Goal: Task Accomplishment & Management: Use online tool/utility

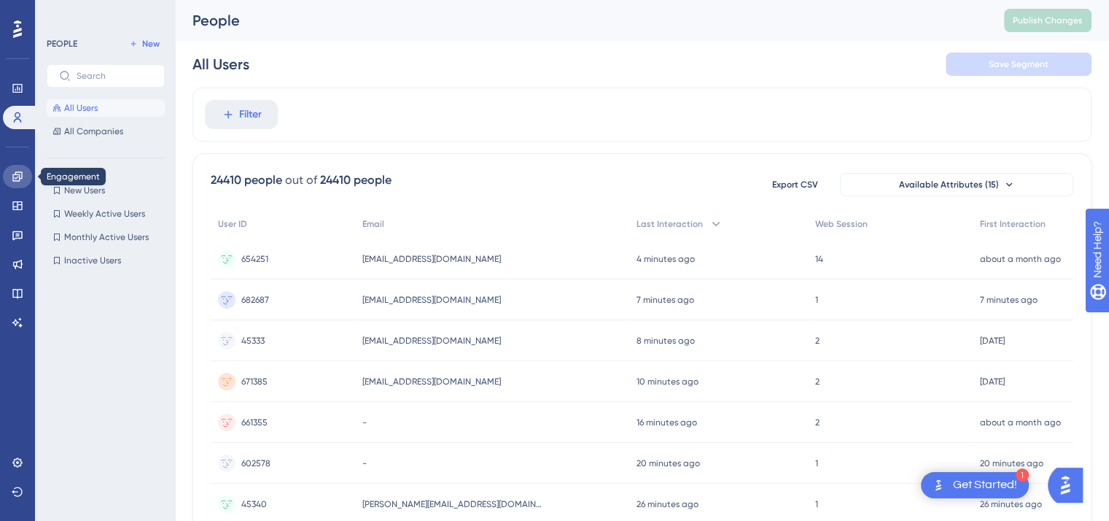
click at [18, 185] on link at bounding box center [17, 176] width 29 height 23
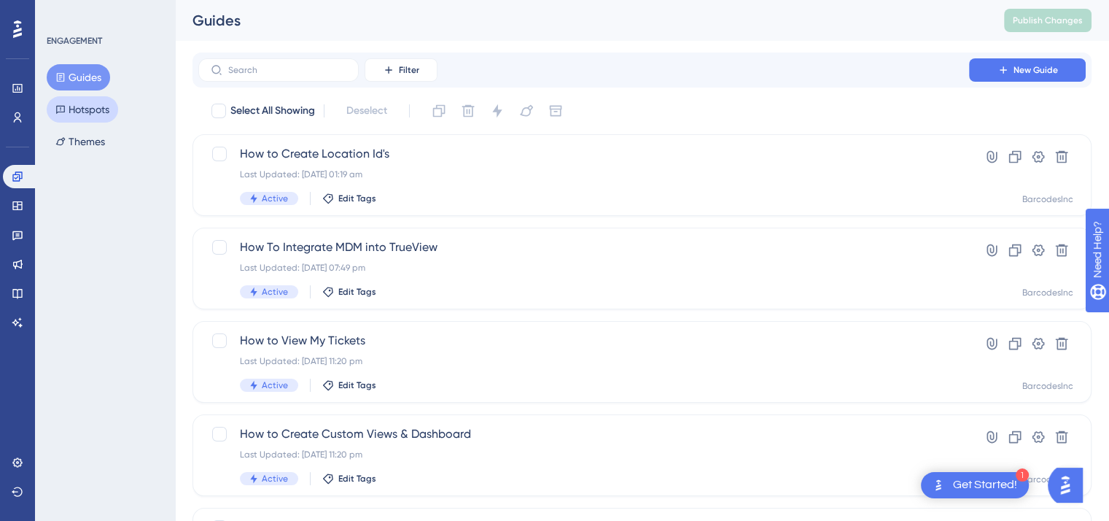
click at [88, 112] on button "Hotspots" at bounding box center [82, 109] width 71 height 26
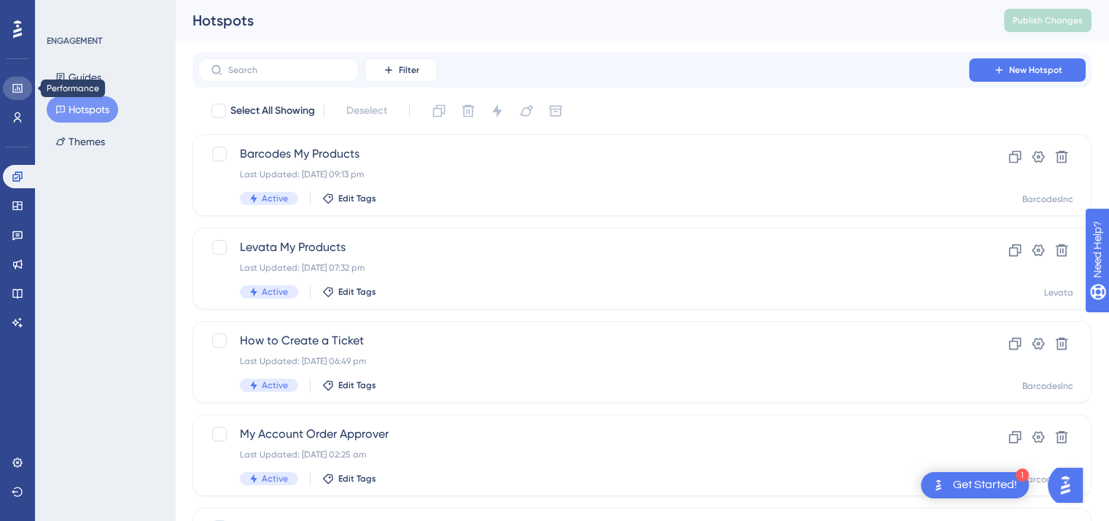
click at [15, 88] on icon at bounding box center [18, 88] width 12 height 12
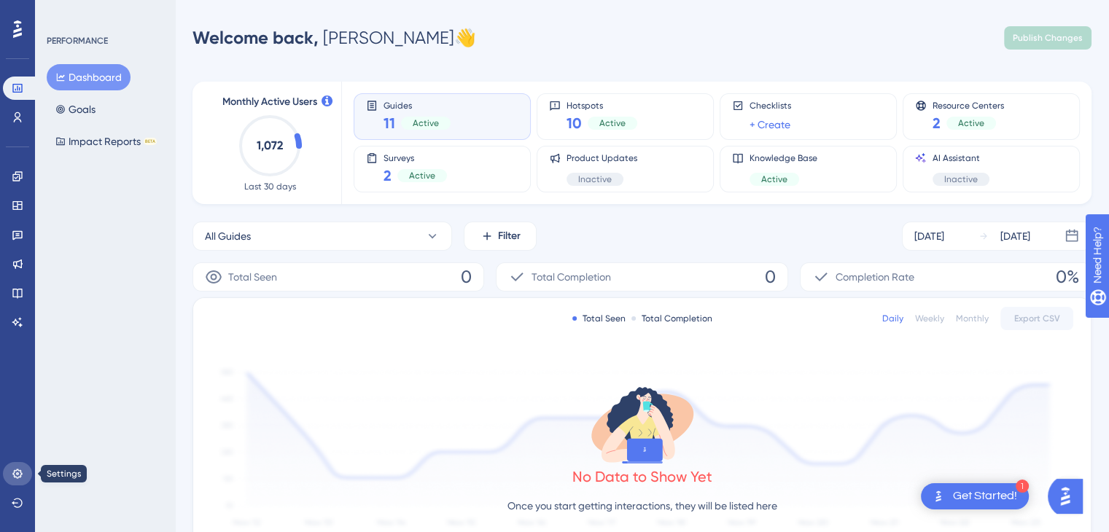
click at [15, 467] on link at bounding box center [17, 473] width 29 height 23
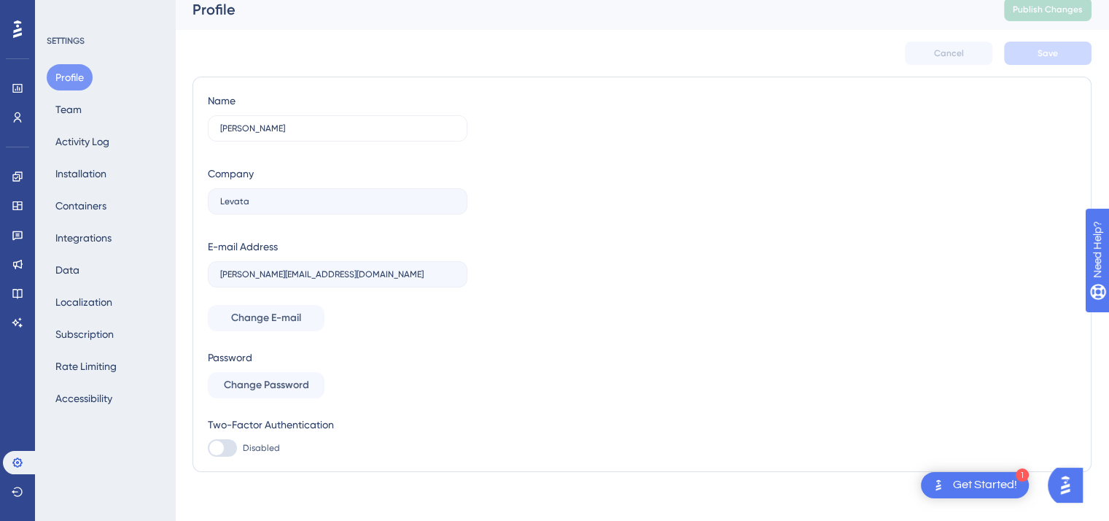
scroll to position [20, 0]
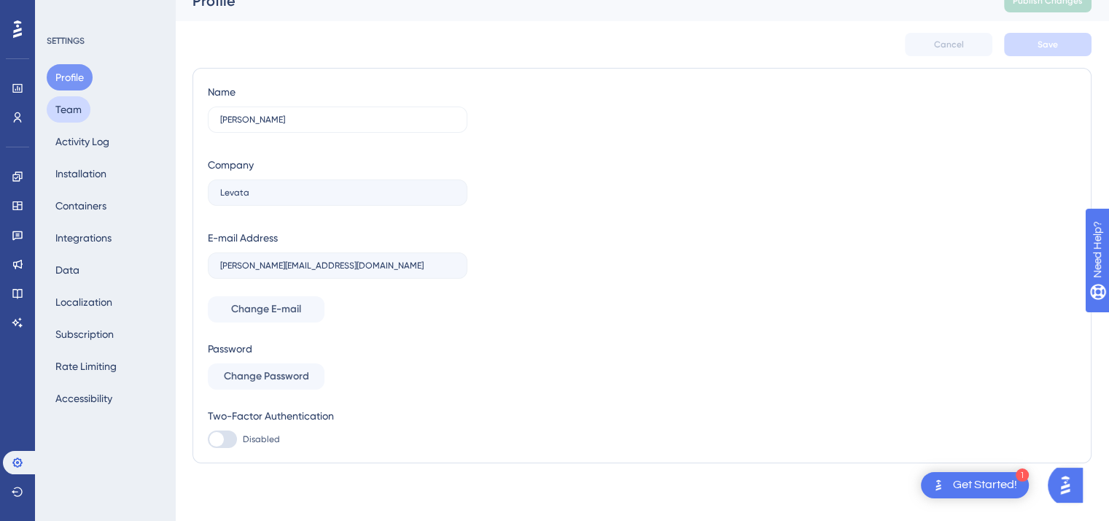
click at [77, 112] on button "Team" at bounding box center [69, 109] width 44 height 26
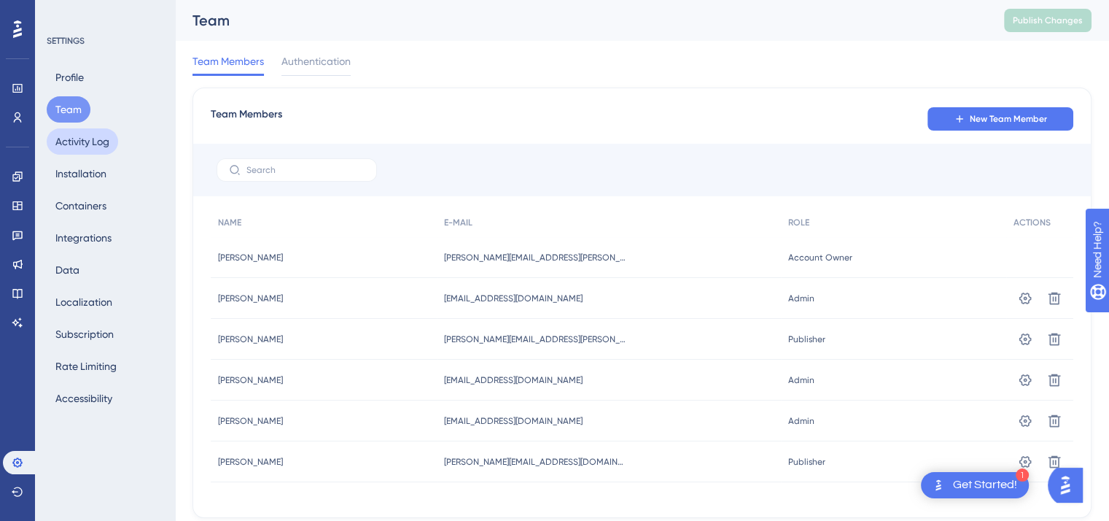
click at [92, 142] on button "Activity Log" at bounding box center [82, 141] width 71 height 26
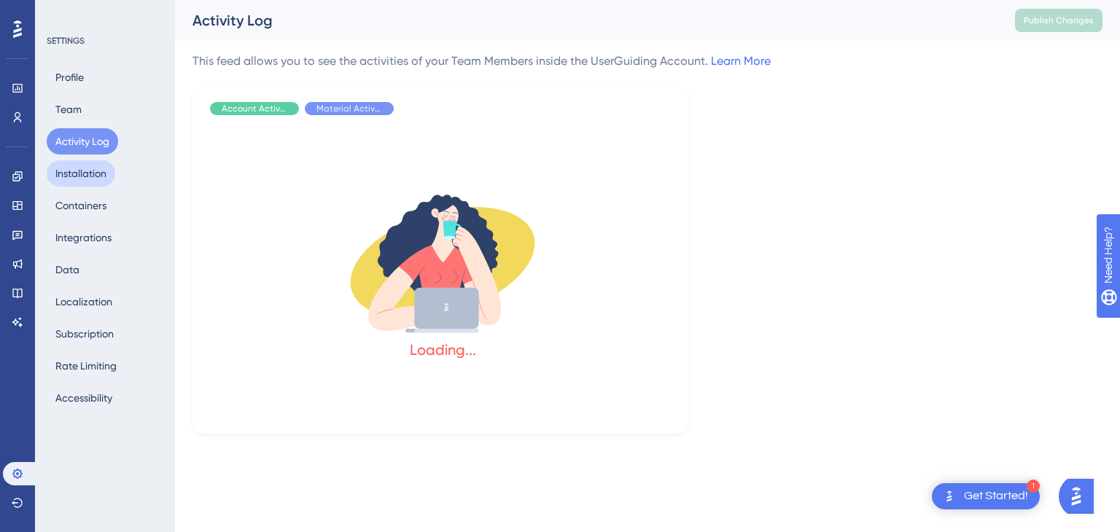
click at [108, 169] on button "Installation" at bounding box center [81, 173] width 69 height 26
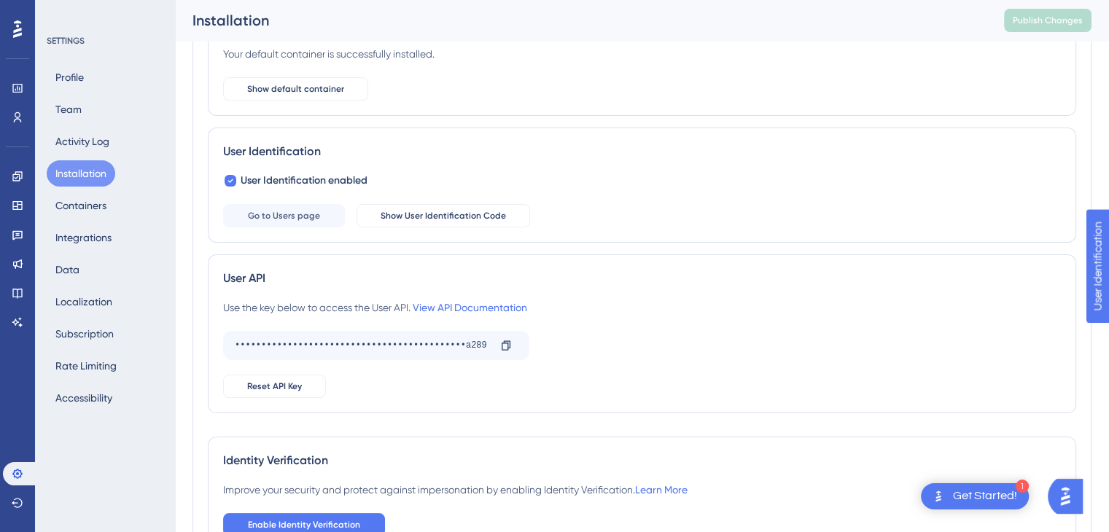
scroll to position [146, 0]
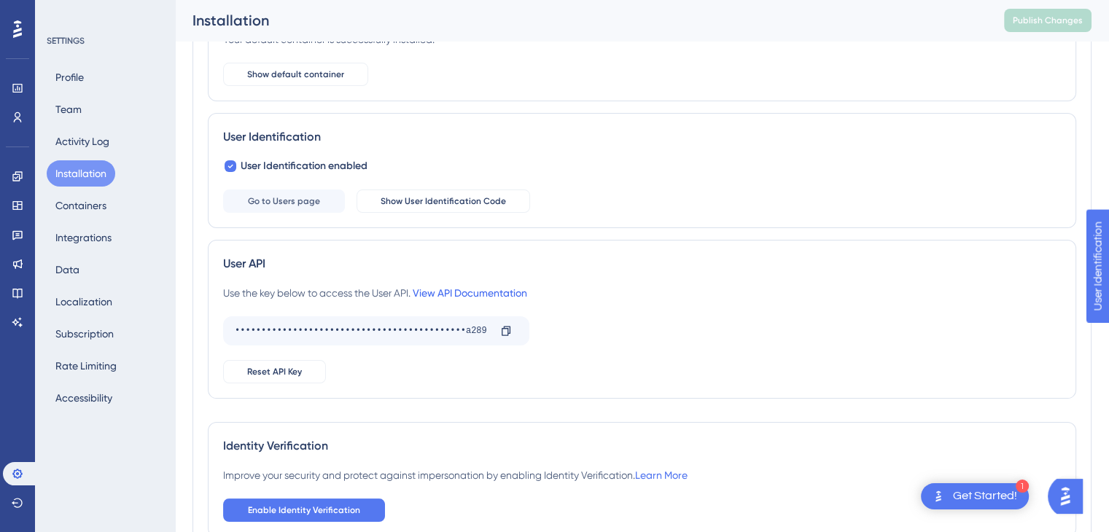
click at [468, 290] on link "View API Documentation" at bounding box center [470, 293] width 115 height 12
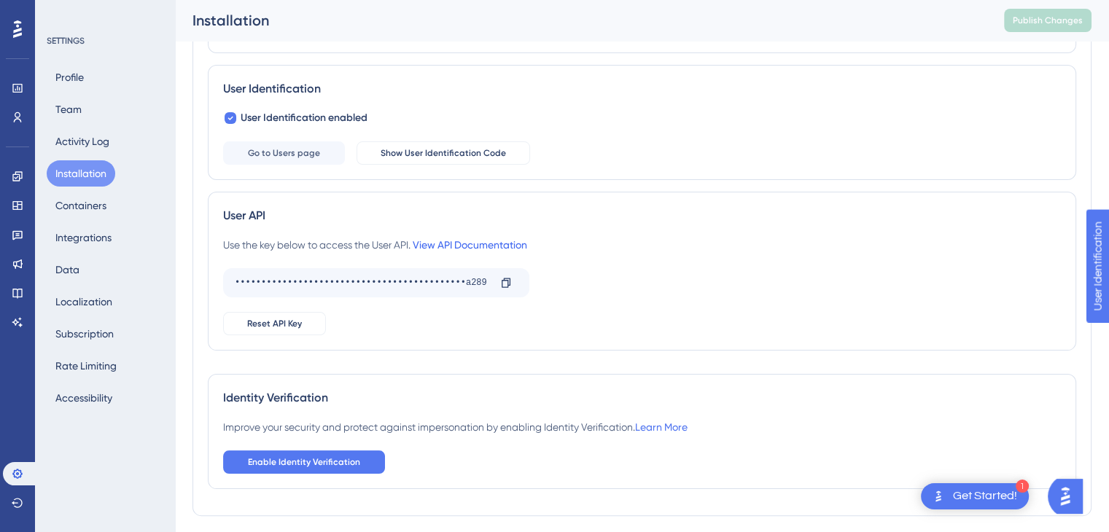
scroll to position [162, 0]
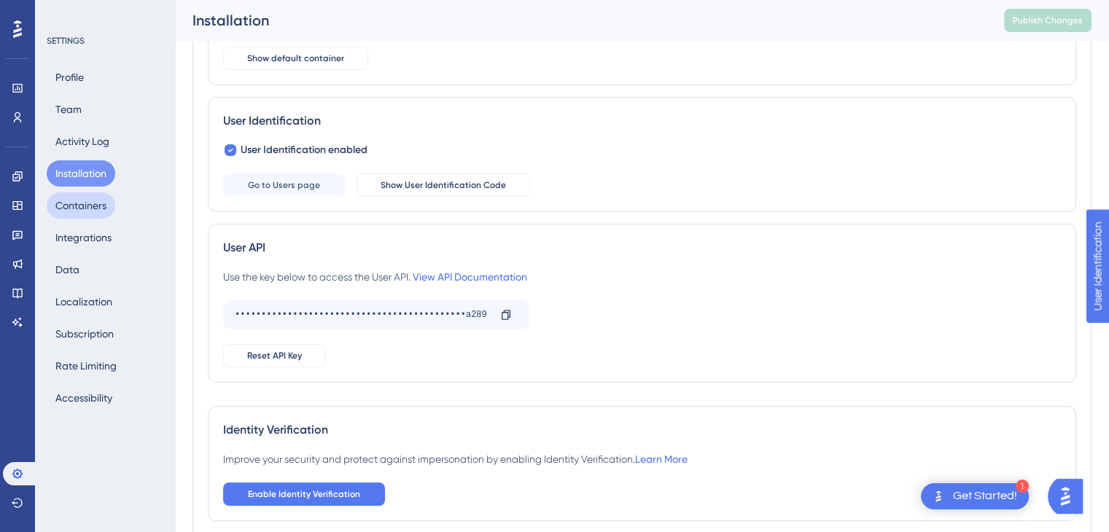
click at [75, 205] on button "Containers" at bounding box center [81, 206] width 69 height 26
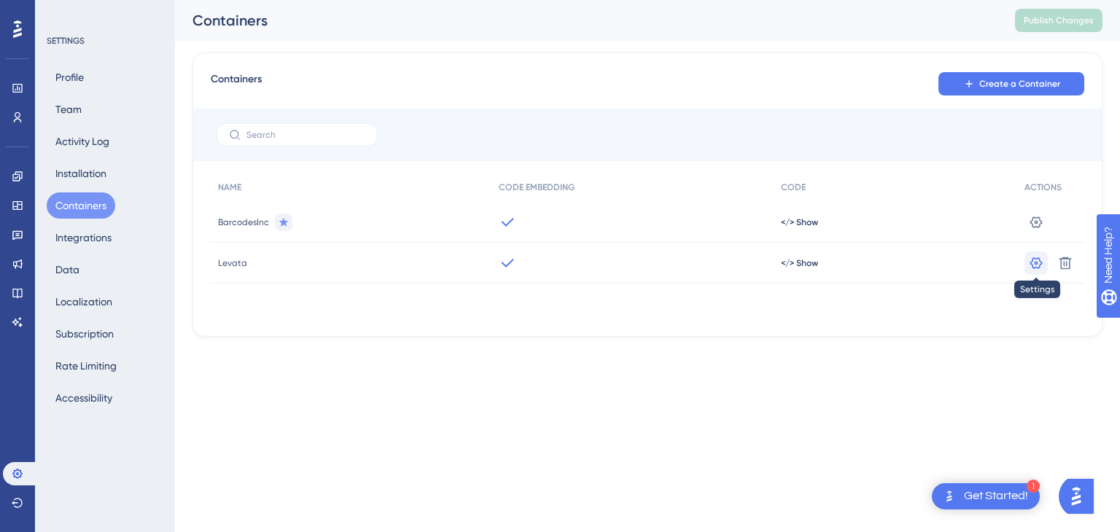
click at [1034, 230] on icon at bounding box center [1036, 222] width 15 height 15
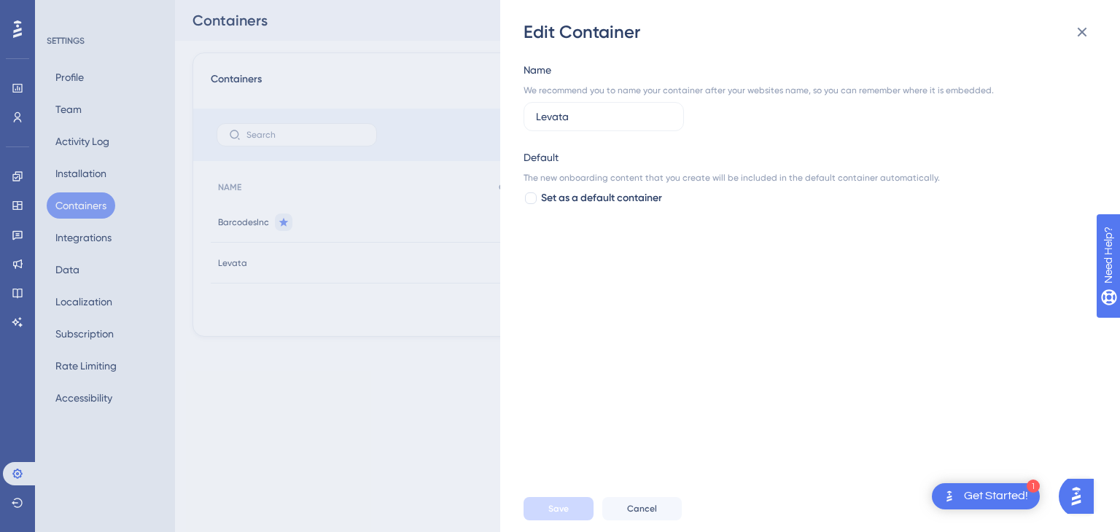
click at [403, 278] on div "Edit Container Name We recommend you to name your container after your websites…" at bounding box center [560, 266] width 1120 height 532
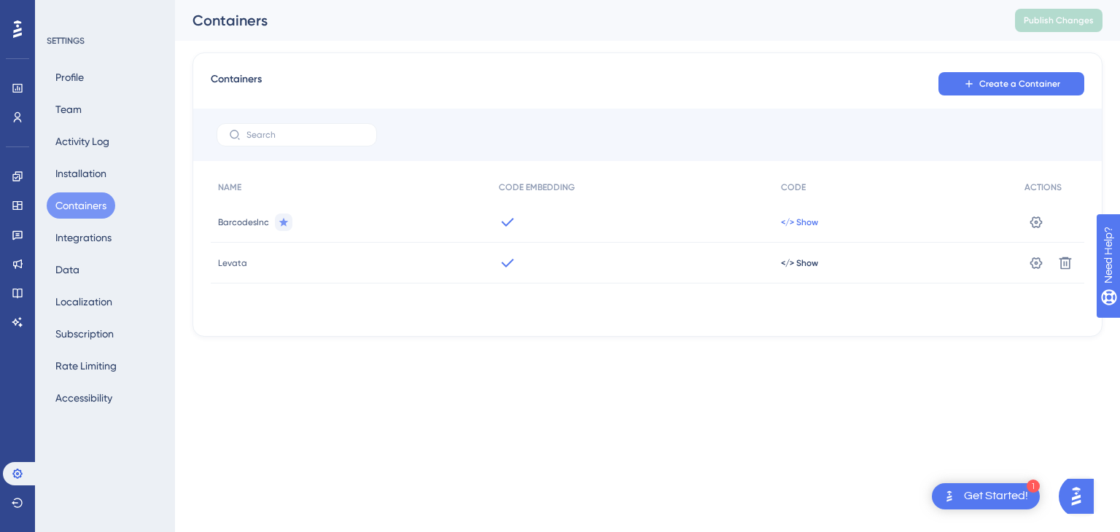
click at [791, 222] on span "</> Show" at bounding box center [799, 223] width 37 height 12
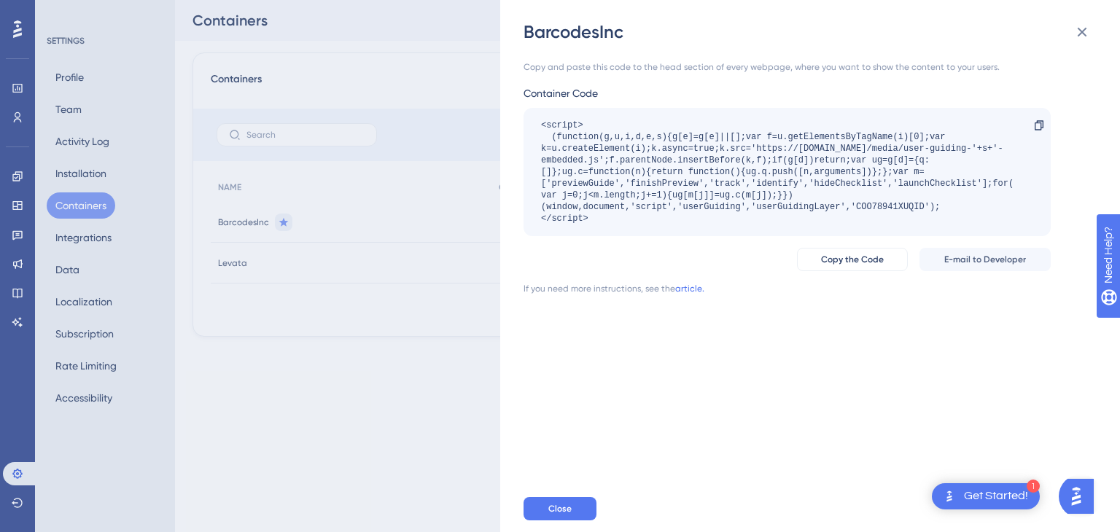
click at [398, 374] on div "BarcodesInc Copy and paste this code to the head section of every webpage, wher…" at bounding box center [560, 266] width 1120 height 532
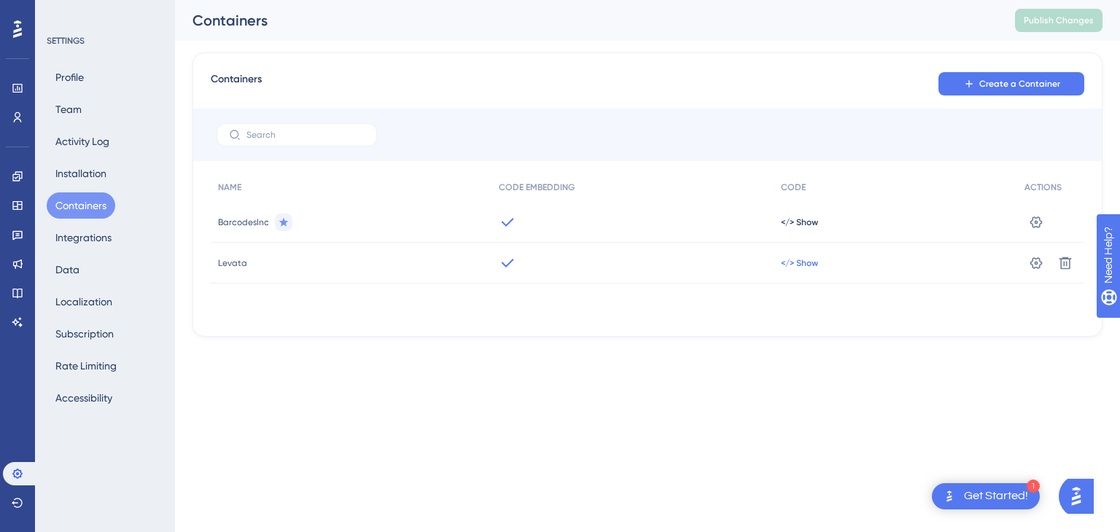
click at [794, 228] on span "</> Show" at bounding box center [799, 223] width 37 height 12
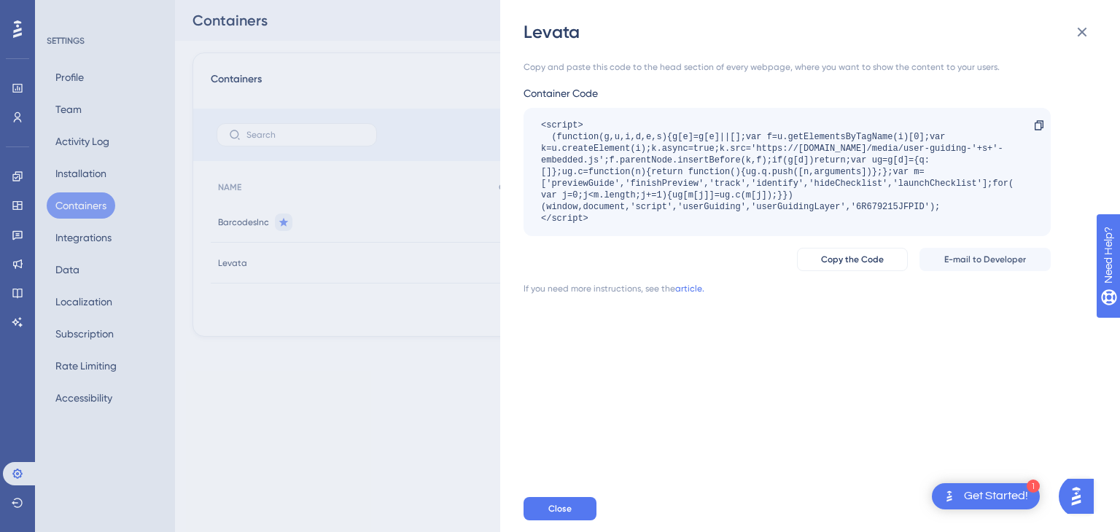
click at [388, 377] on div "Levata Copy and paste this code to the head section of every webpage, where you…" at bounding box center [560, 266] width 1120 height 532
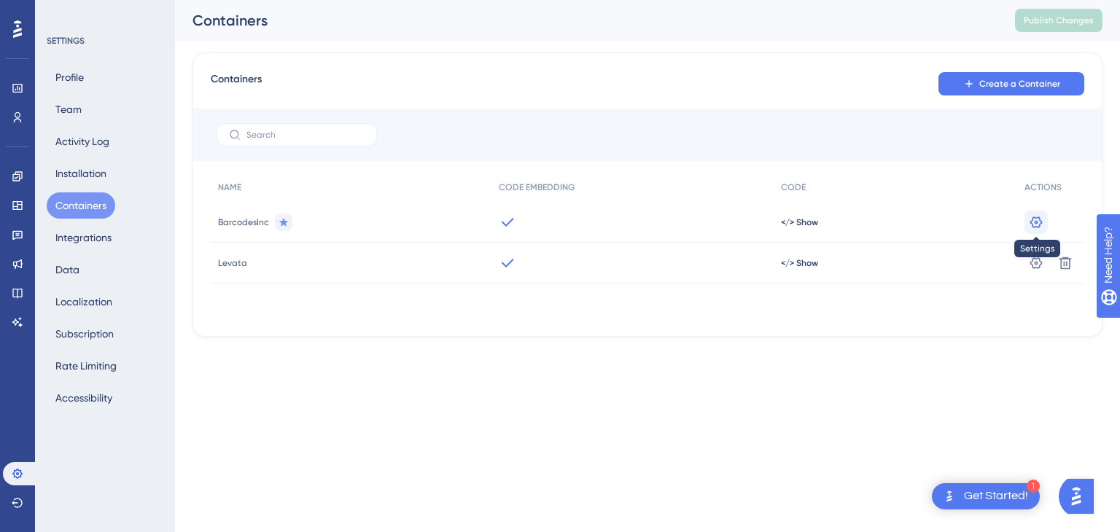
click at [1031, 220] on icon at bounding box center [1036, 222] width 15 height 15
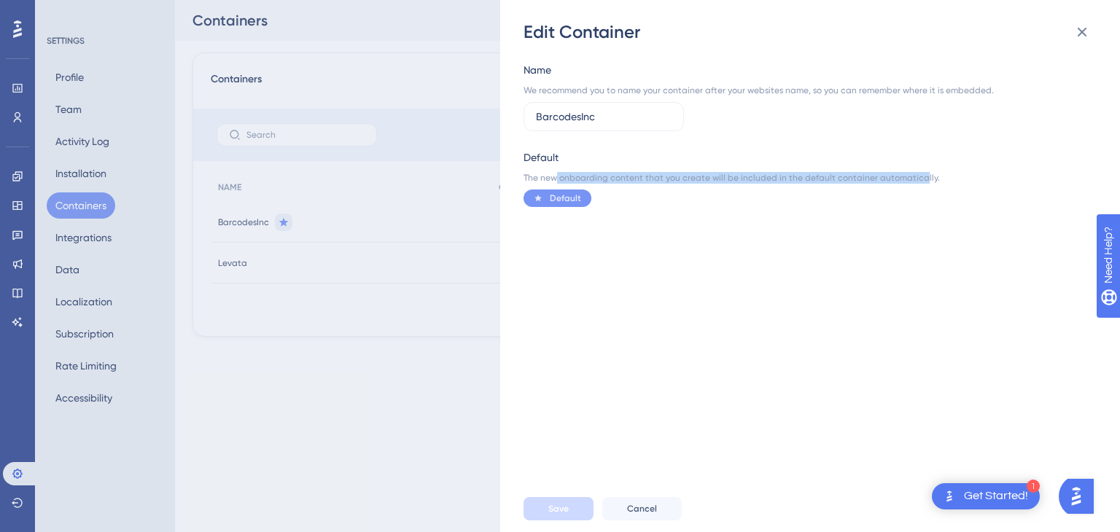
drag, startPoint x: 557, startPoint y: 177, endPoint x: 913, endPoint y: 182, distance: 356.7
click at [913, 182] on div "The new onboarding content that you create will be included in the default cont…" at bounding box center [806, 178] width 565 height 12
click at [824, 331] on div "Name We recommend you to name your container after your websites name, so you c…" at bounding box center [818, 265] width 588 height 442
click at [638, 516] on button "Cancel" at bounding box center [643, 508] width 80 height 23
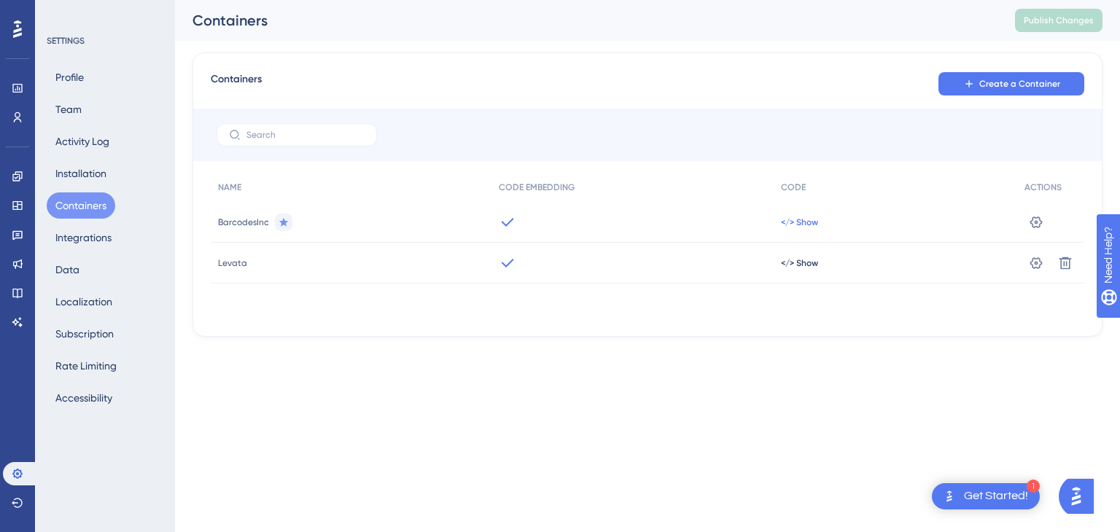
click at [791, 220] on span "</> Show" at bounding box center [799, 223] width 37 height 12
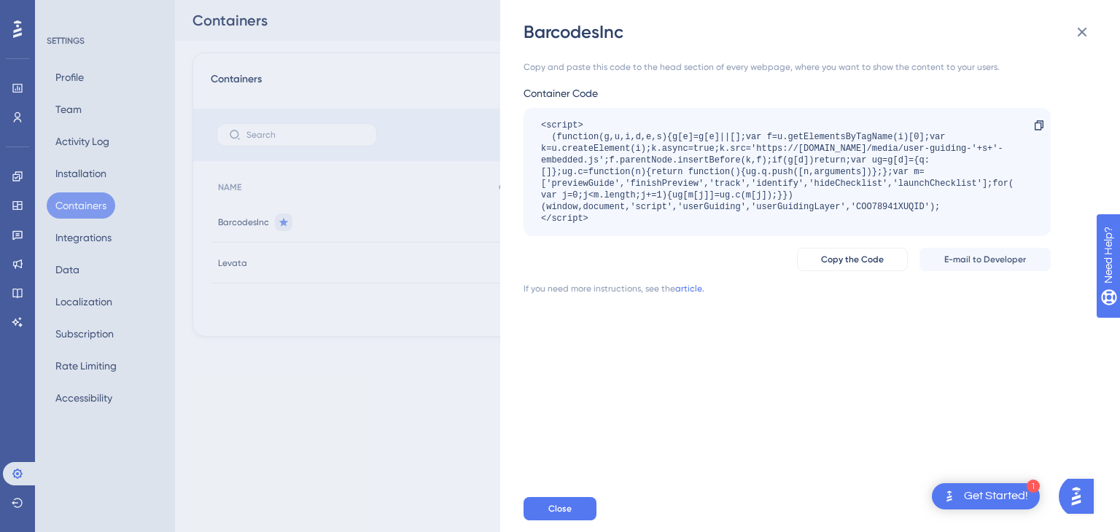
drag, startPoint x: 618, startPoint y: 215, endPoint x: 512, endPoint y: 115, distance: 146.0
click at [512, 115] on div "BarcodesInc Copy and paste this code to the head section of every webpage, wher…" at bounding box center [810, 266] width 620 height 532
copy div "<script> (function(g,u,i,d,e,s){g[e]=g[e]||[];var f=u.getElementsByTagName(i)[0…"
